Goal: Task Accomplishment & Management: Complete application form

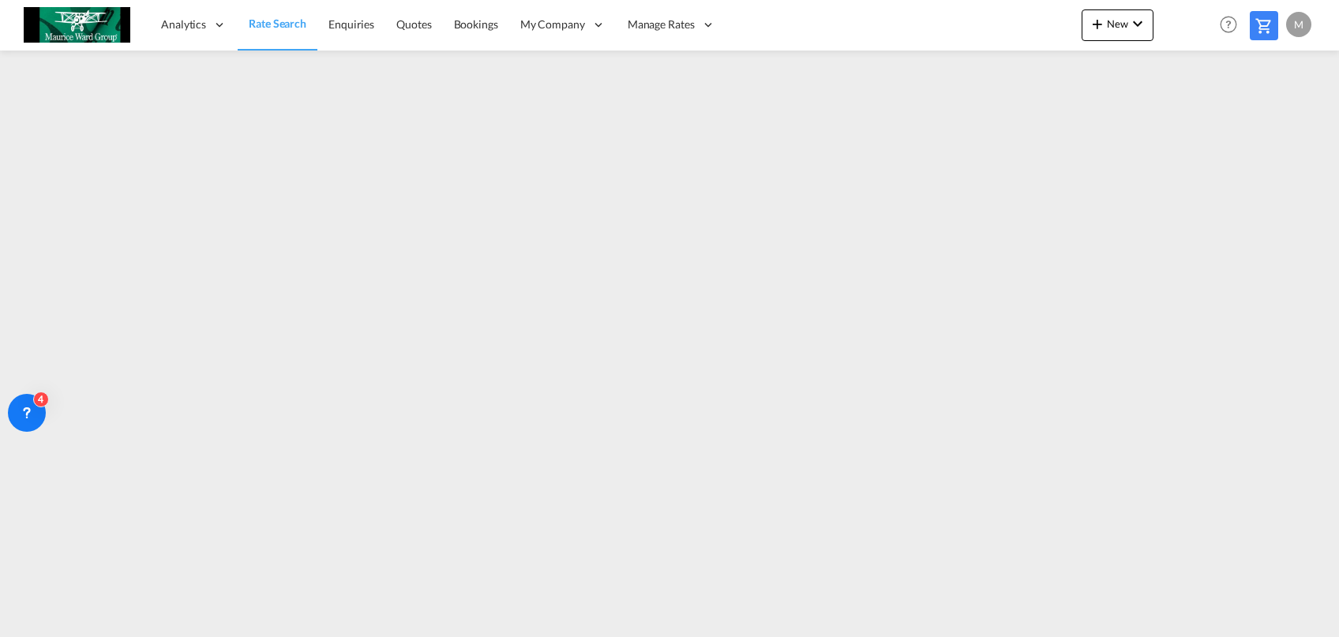
click at [293, 17] on span "Rate Search" at bounding box center [278, 23] width 58 height 13
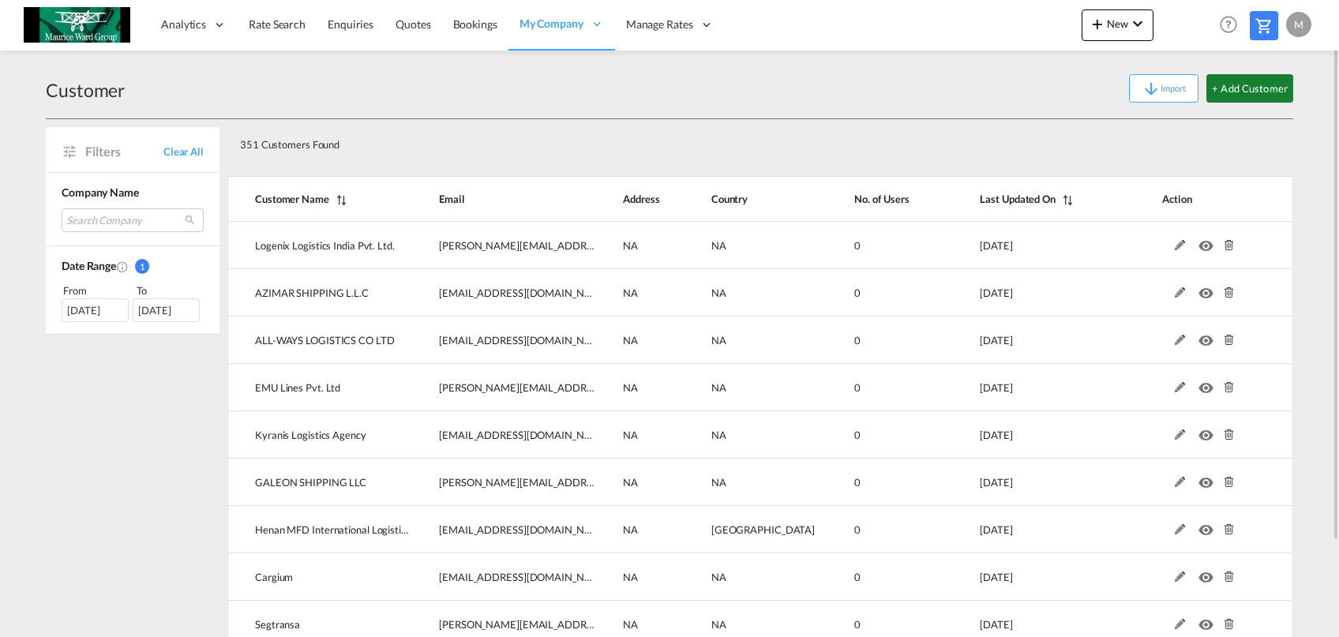
click at [1260, 77] on button "+ Add Customer" at bounding box center [1250, 88] width 87 height 28
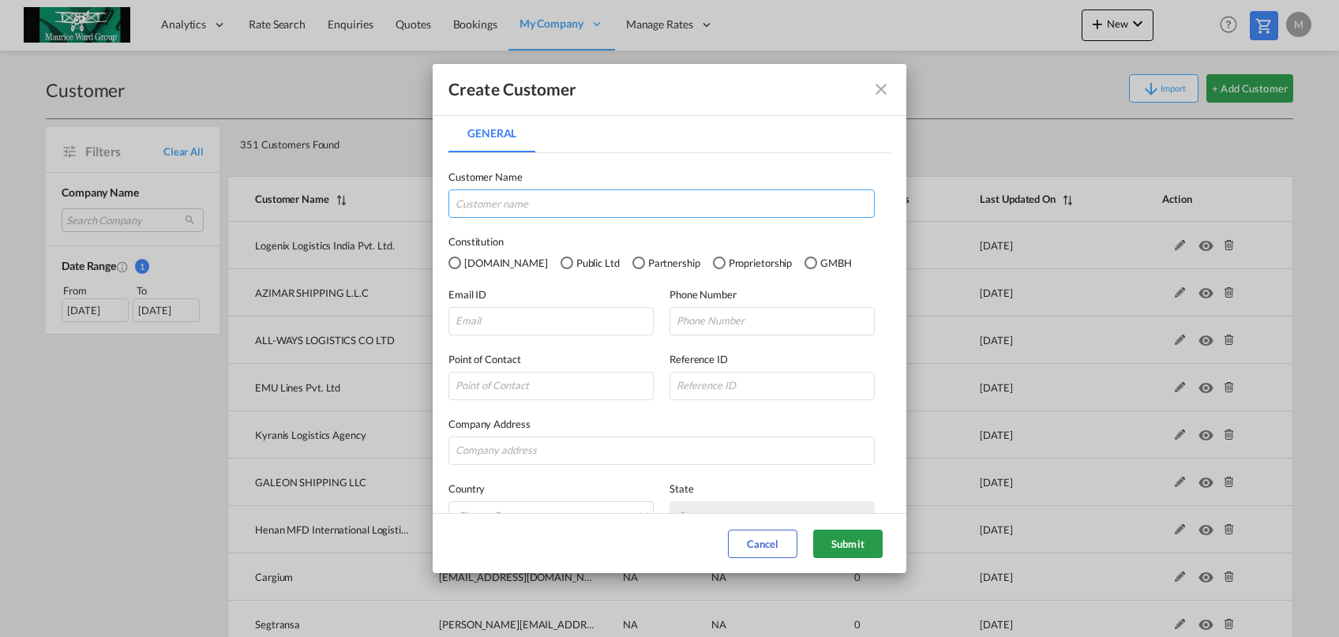
click at [608, 206] on input "General General ..." at bounding box center [662, 204] width 426 height 28
paste input "Apex Logistics International (NY) Inc."
type input "Apex Logistics International (NY) Inc."
click at [524, 324] on input "General General ..." at bounding box center [551, 321] width 205 height 28
paste input "[PERSON_NAME] <[PERSON_NAME][EMAIL_ADDRESS][DOMAIN_NAME]>"
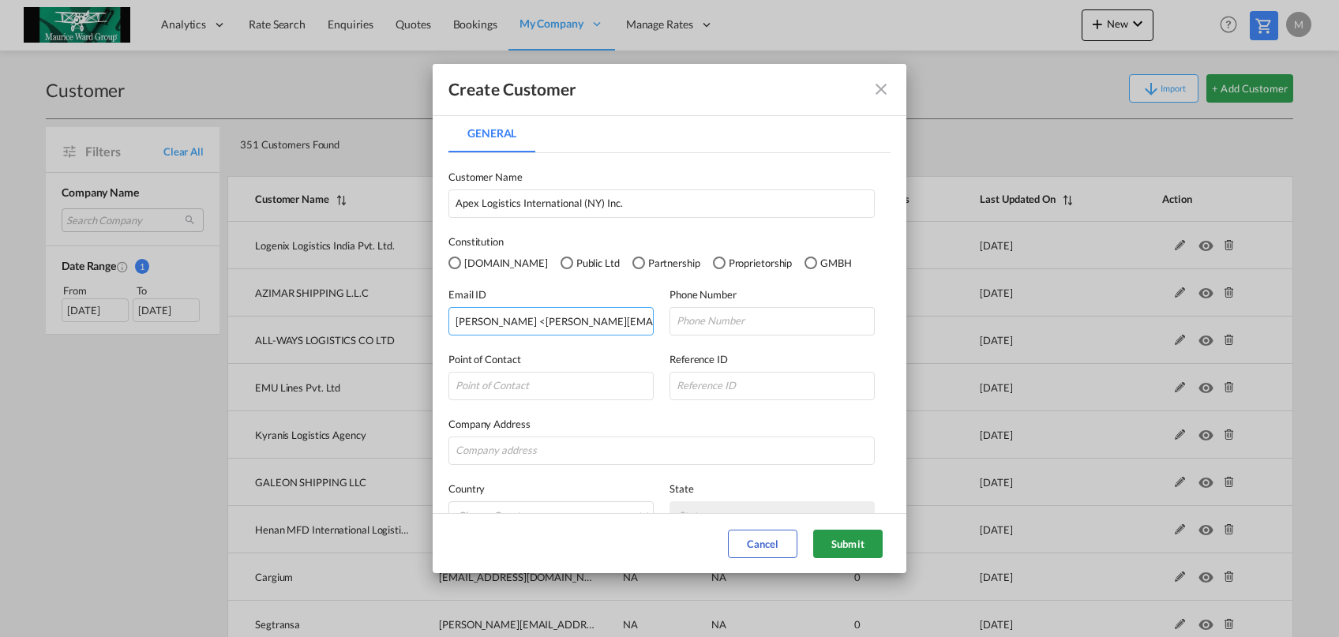
drag, startPoint x: 506, startPoint y: 320, endPoint x: 389, endPoint y: 330, distance: 117.3
click at [449, 330] on input "[PERSON_NAME] <[PERSON_NAME][EMAIL_ADDRESS][DOMAIN_NAME]>" at bounding box center [551, 321] width 205 height 28
click at [618, 320] on input "[PERSON_NAME][EMAIL_ADDRESS][DOMAIN_NAME]>" at bounding box center [551, 321] width 205 height 28
type input "[PERSON_NAME][EMAIL_ADDRESS][DOMAIN_NAME]"
click at [850, 557] on button "Submit" at bounding box center [847, 544] width 69 height 28
